Goal: Task Accomplishment & Management: Use online tool/utility

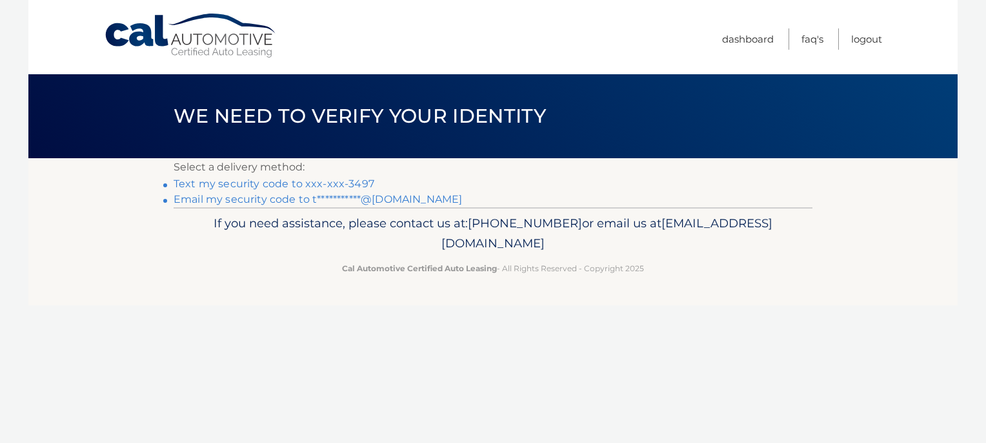
click at [359, 178] on link "Text my security code to xxx-xxx-3497" at bounding box center [274, 184] width 201 height 12
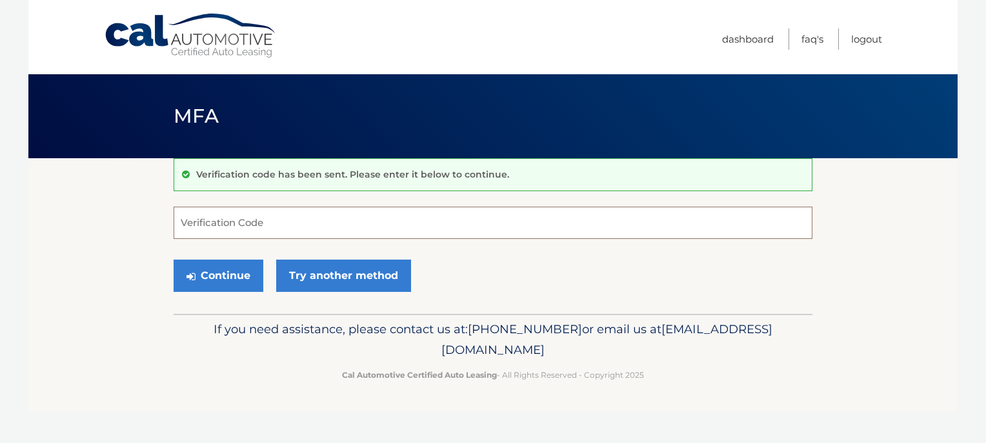
click at [274, 219] on input "Verification Code" at bounding box center [493, 223] width 639 height 32
click at [291, 214] on input "Verification Code" at bounding box center [493, 223] width 639 height 32
click at [256, 209] on input "Verification Code" at bounding box center [493, 223] width 639 height 32
type input "422682"
click at [230, 276] on button "Continue" at bounding box center [219, 276] width 90 height 32
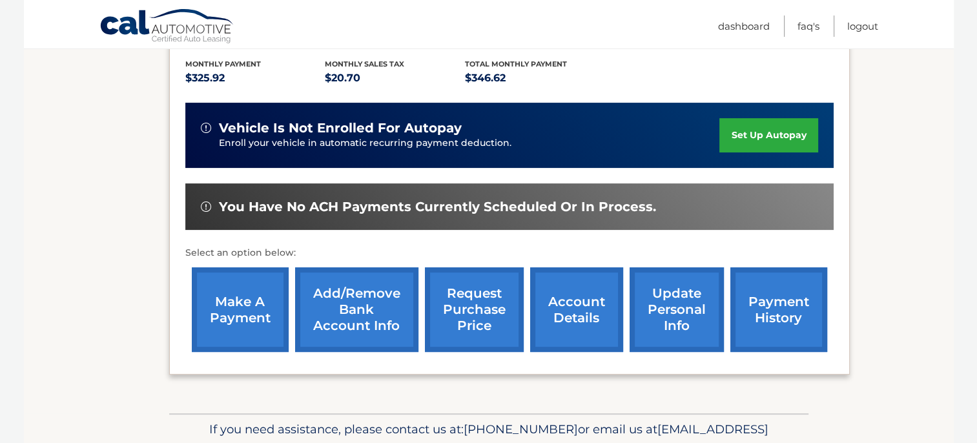
scroll to position [294, 0]
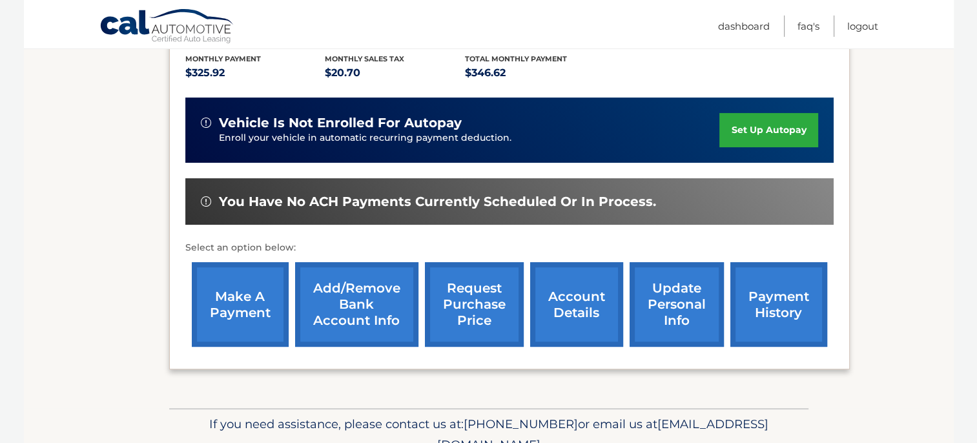
click at [252, 295] on link "make a payment" at bounding box center [240, 304] width 97 height 85
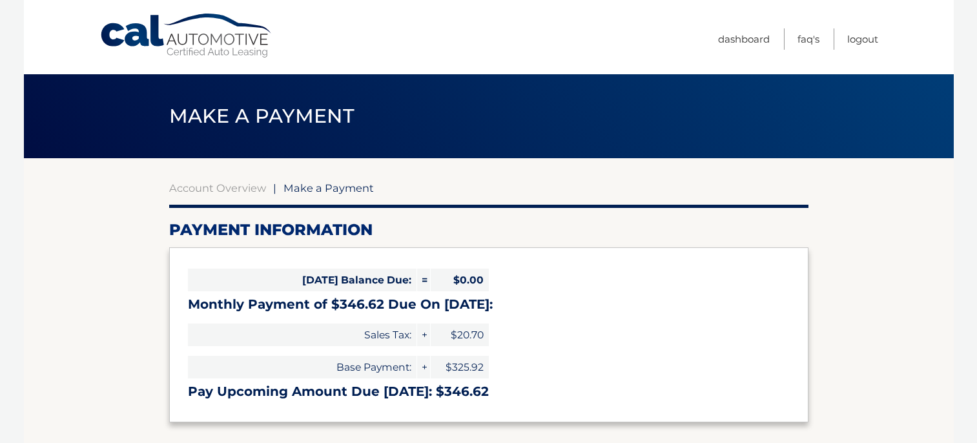
select select "OTM0ZTQ1ZGItZGExMi00OTY0LTliODQtYWJjYzg2Y2M0Y2Nk"
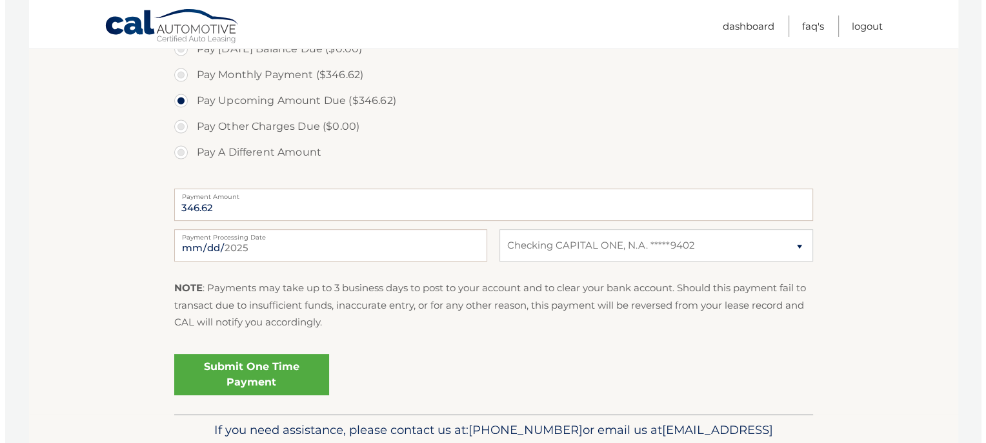
scroll to position [413, 0]
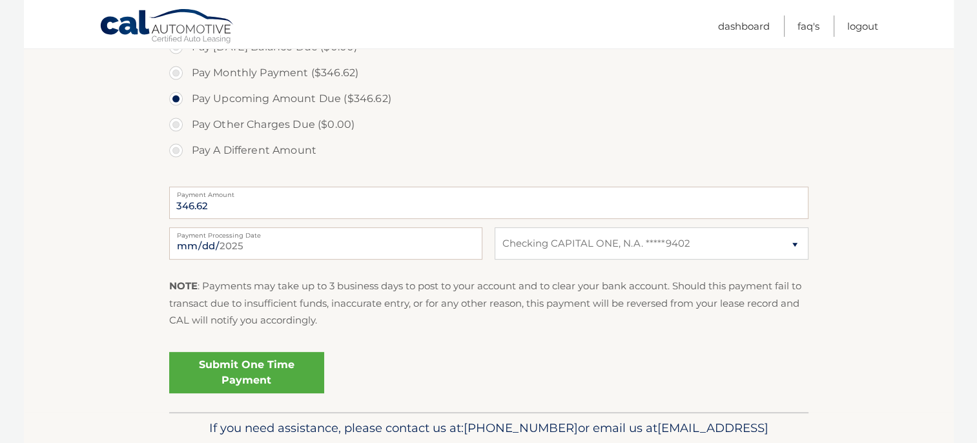
click at [261, 371] on link "Submit One Time Payment" at bounding box center [246, 372] width 155 height 41
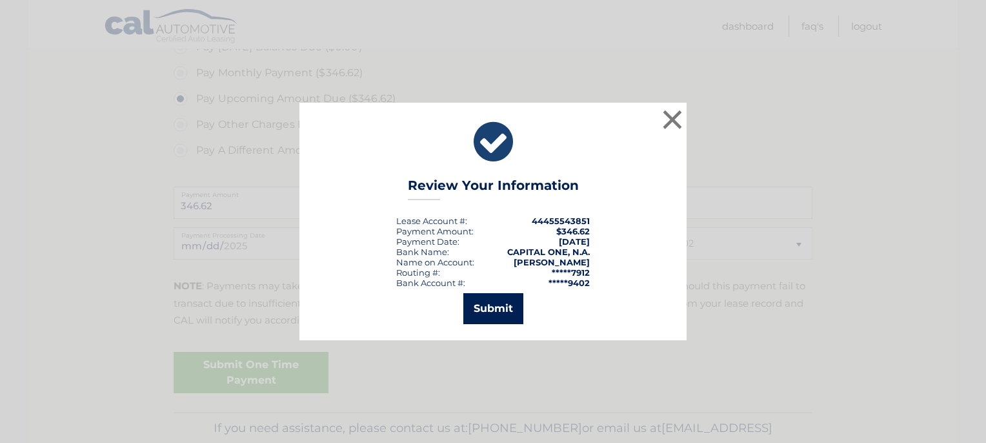
click at [504, 309] on button "Submit" at bounding box center [494, 308] width 60 height 31
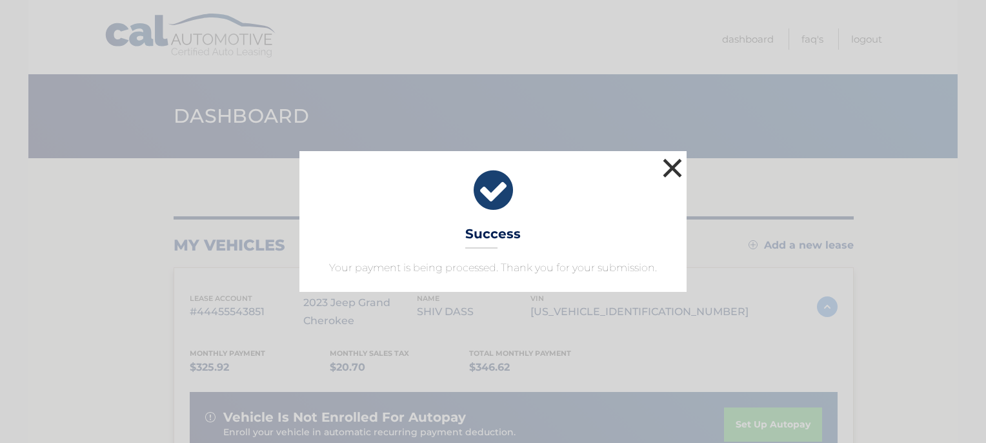
click at [681, 162] on button "×" at bounding box center [673, 168] width 26 height 26
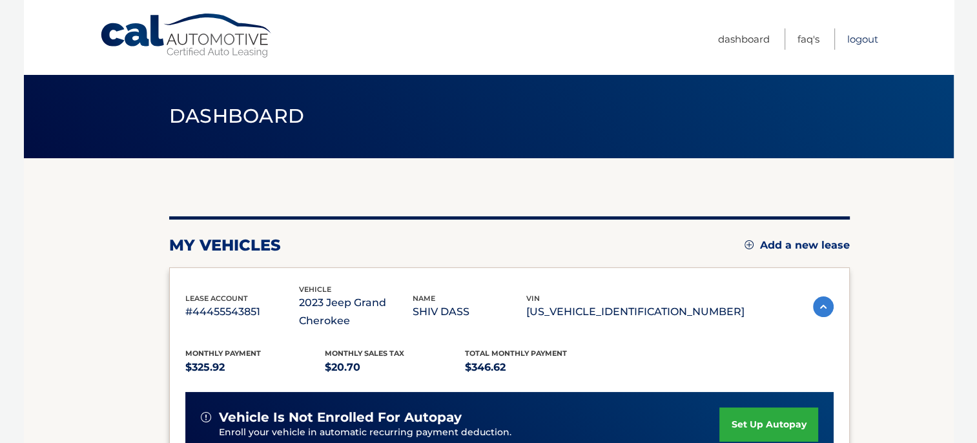
click at [863, 40] on link "Logout" at bounding box center [862, 38] width 31 height 21
